Goal: Task Accomplishment & Management: Use online tool/utility

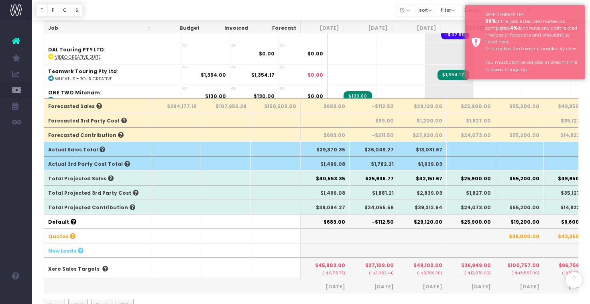
scroll to position [232, 0]
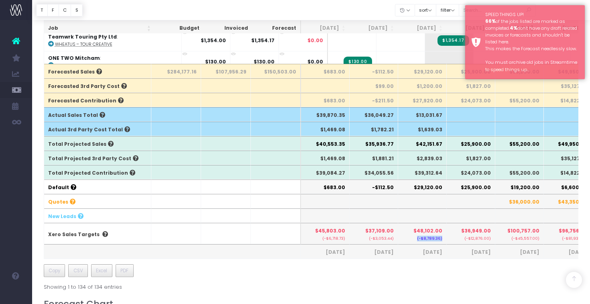
drag, startPoint x: 439, startPoint y: 239, endPoint x: 415, endPoint y: 238, distance: 24.1
click at [415, 238] on th "$48,102.00 (-$8,789.36)" at bounding box center [422, 233] width 49 height 21
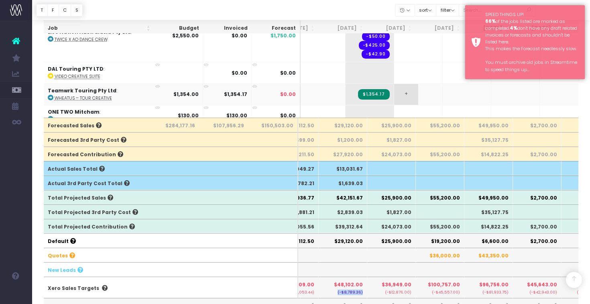
scroll to position [178, 0]
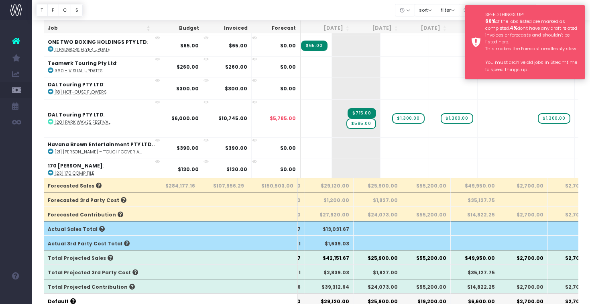
click at [512, 35] on div "SPEED THINGS UP! 66% of the jobs listed are marked as completed. 4% don't have …" at bounding box center [532, 42] width 94 height 62
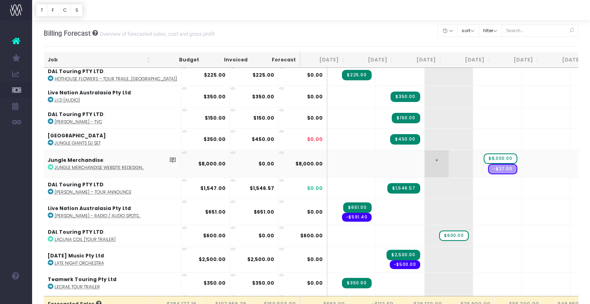
scroll to position [1367, 0]
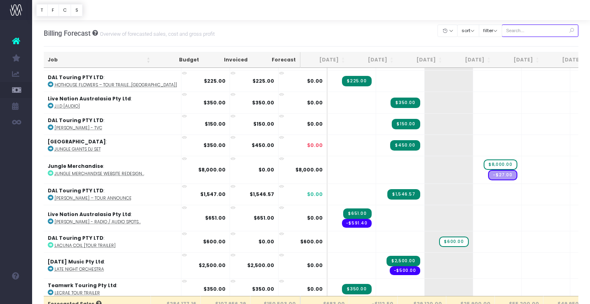
click at [539, 29] on input "text" at bounding box center [540, 30] width 77 height 12
type input "deacon blue"
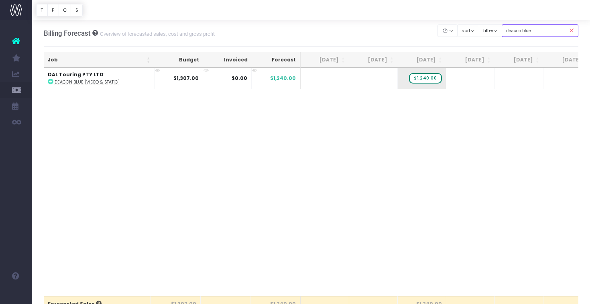
scroll to position [0, 0]
click at [571, 31] on icon at bounding box center [572, 30] width 14 height 16
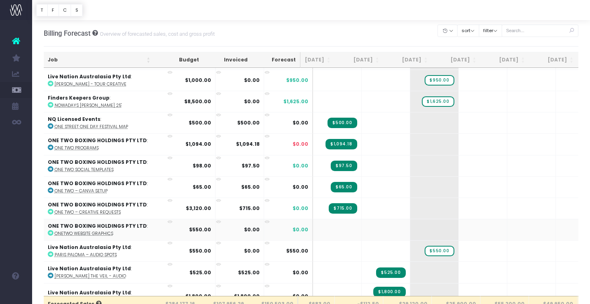
scroll to position [0, 29]
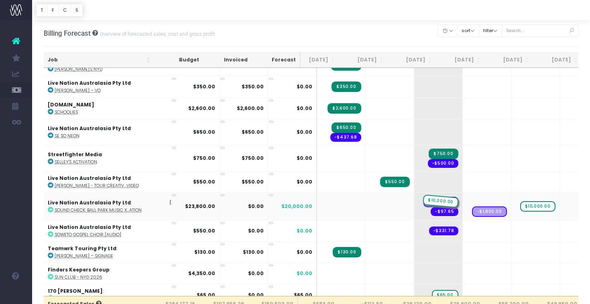
drag, startPoint x: 469, startPoint y: 192, endPoint x: 426, endPoint y: 196, distance: 43.2
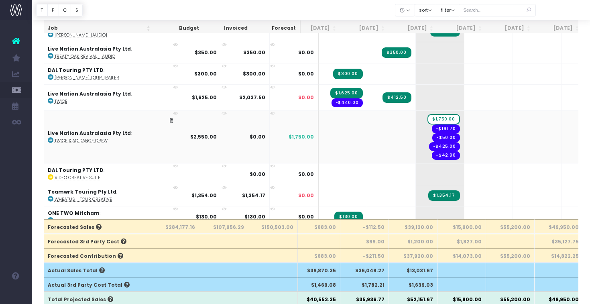
scroll to position [2752, 9]
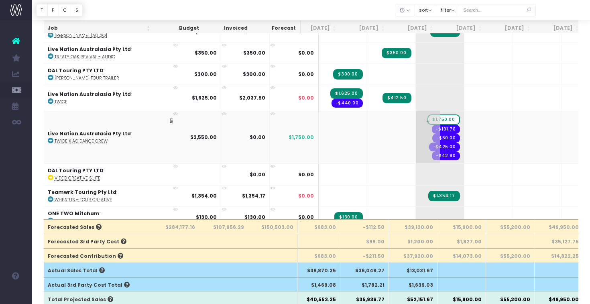
click at [428, 114] on span "$1,750.00" at bounding box center [444, 119] width 32 height 10
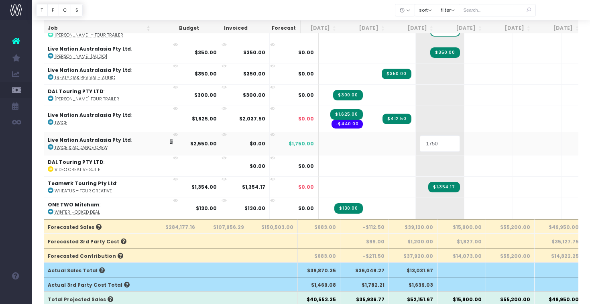
scroll to position [2722, 9]
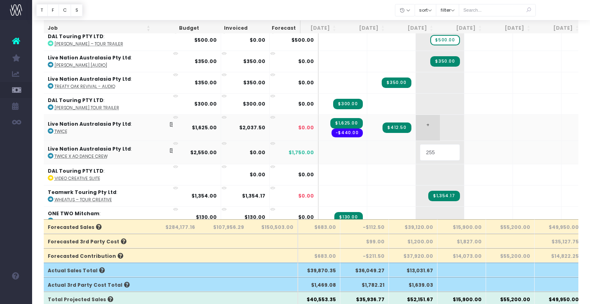
type input "2550"
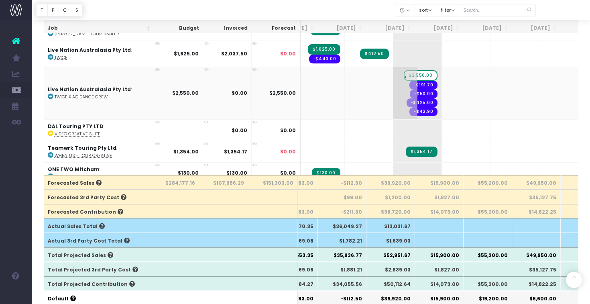
scroll to position [0, 37]
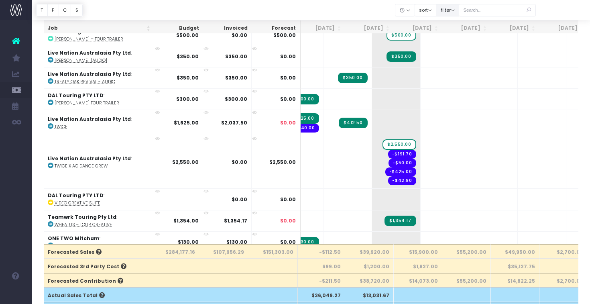
click at [448, 8] on button "filter" at bounding box center [447, 10] width 23 height 12
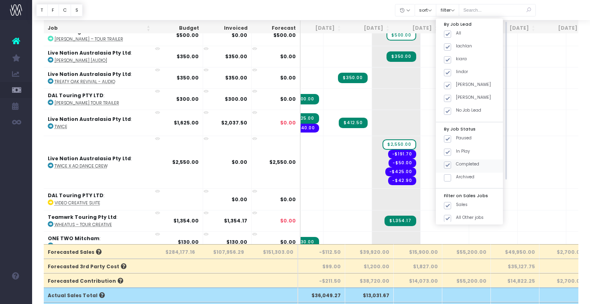
click at [451, 161] on span at bounding box center [447, 164] width 7 height 7
click at [457, 161] on input "Completed" at bounding box center [458, 163] width 5 height 5
click at [456, 227] on button "Apply" at bounding box center [455, 230] width 24 height 13
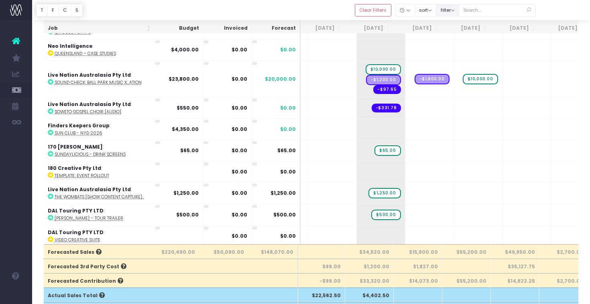
click at [451, 15] on button "filter" at bounding box center [447, 10] width 23 height 12
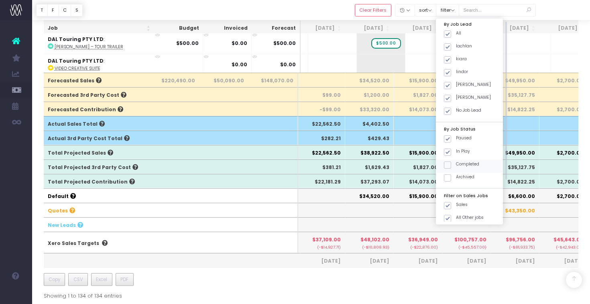
click at [451, 161] on span at bounding box center [447, 164] width 7 height 7
click at [456, 161] on input "Completed" at bounding box center [458, 163] width 5 height 5
checkbox input "true"
click at [463, 226] on button "Apply" at bounding box center [455, 230] width 24 height 13
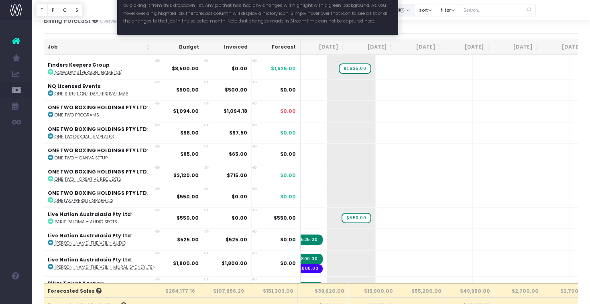
click at [414, 5] on button "button" at bounding box center [405, 10] width 20 height 12
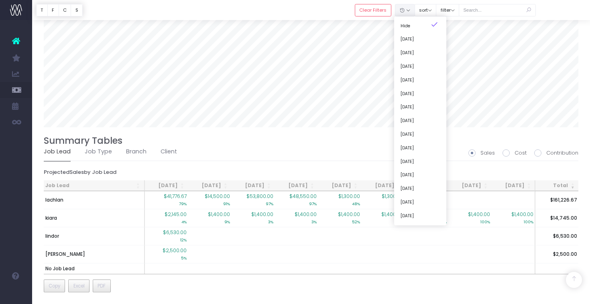
click at [215, 287] on div "Job Lead [DATE] Oct [DATE] Dec [DATE] Feb [DATE] Apr [DATE] Jun [DATE] Aug 26 T…" at bounding box center [311, 237] width 535 height 114
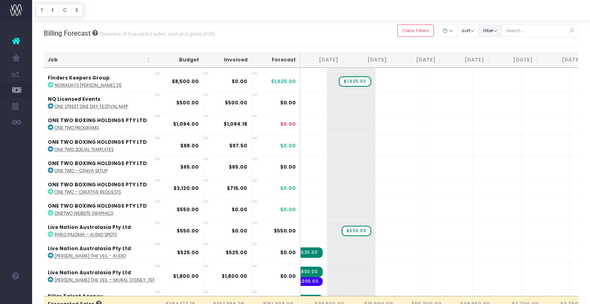
click at [494, 29] on button "filter" at bounding box center [490, 30] width 23 height 12
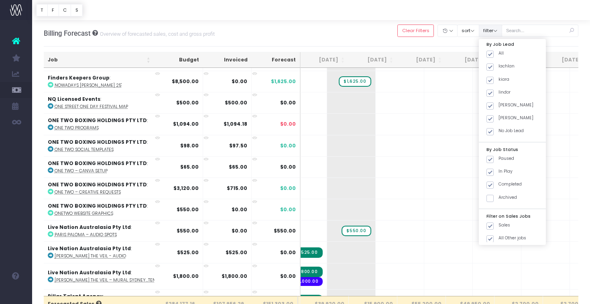
click at [494, 29] on button "filter" at bounding box center [490, 30] width 23 height 12
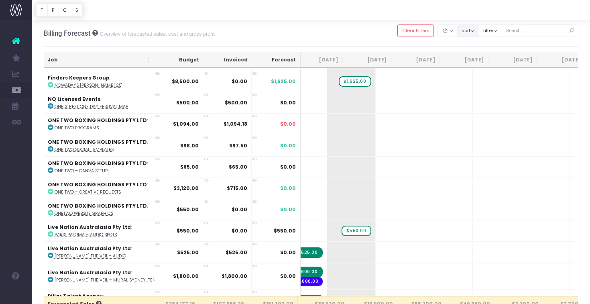
click at [467, 30] on button "sort" at bounding box center [468, 30] width 22 height 12
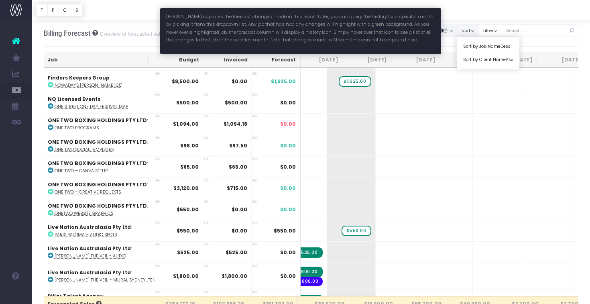
click at [448, 31] on icon "button" at bounding box center [446, 31] width 6 height 0
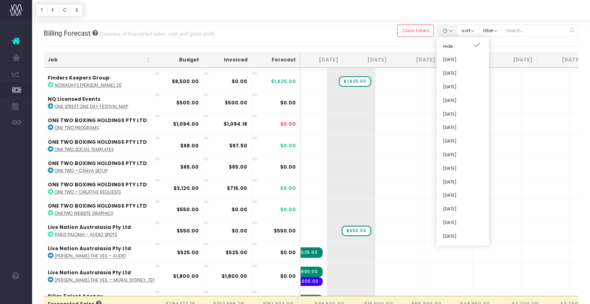
click at [466, 16] on div at bounding box center [311, 10] width 558 height 20
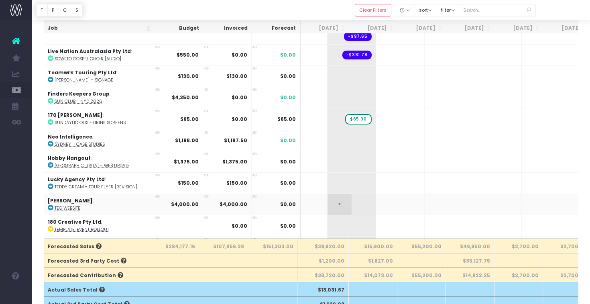
scroll to position [0, 98]
